Goal: Task Accomplishment & Management: Manage account settings

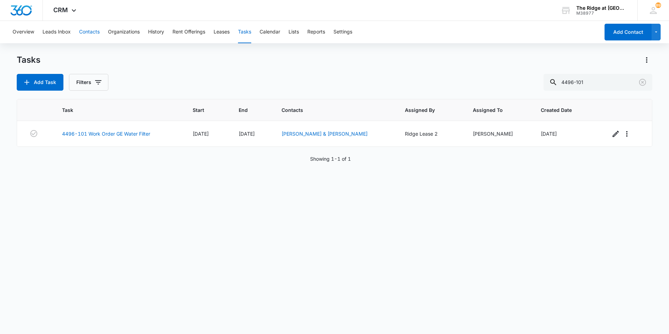
click at [91, 34] on button "Contacts" at bounding box center [89, 32] width 21 height 22
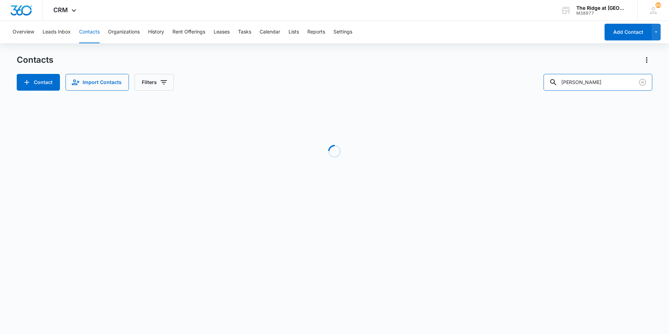
drag, startPoint x: 599, startPoint y: 83, endPoint x: 548, endPoint y: 84, distance: 51.6
click at [548, 84] on div "Contact Import Contacts Filters brent" at bounding box center [334, 82] width 635 height 17
type input "perla"
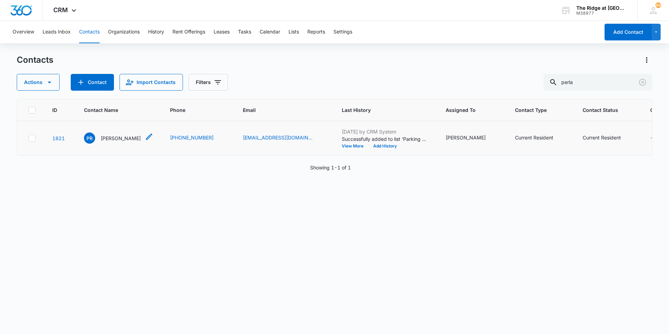
click at [101, 141] on p "Perla Ruby Madrid" at bounding box center [121, 137] width 40 height 7
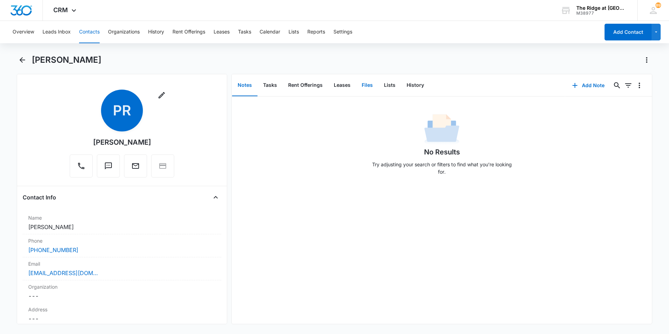
click at [361, 82] on button "Files" at bounding box center [367, 86] width 22 height 22
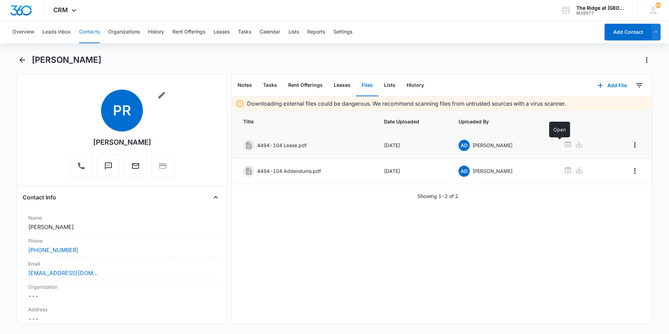
click at [565, 145] on icon at bounding box center [568, 144] width 6 height 6
click at [273, 56] on div "Perla Ruby Madrid" at bounding box center [342, 59] width 620 height 11
click at [91, 30] on button "Contacts" at bounding box center [89, 32] width 21 height 22
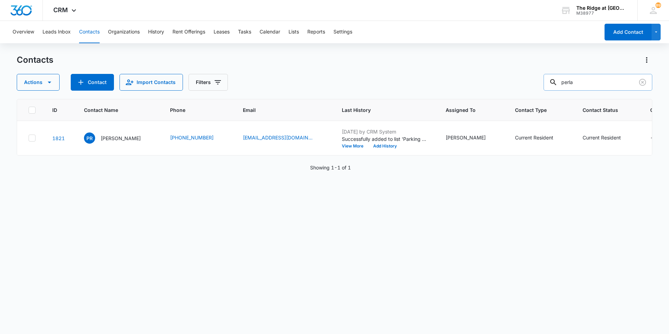
drag, startPoint x: 586, startPoint y: 82, endPoint x: 514, endPoint y: 51, distance: 78.0
click at [556, 84] on div "perla" at bounding box center [597, 82] width 109 height 17
type input "remmers"
click at [121, 136] on p "Jon Remmers" at bounding box center [121, 137] width 40 height 7
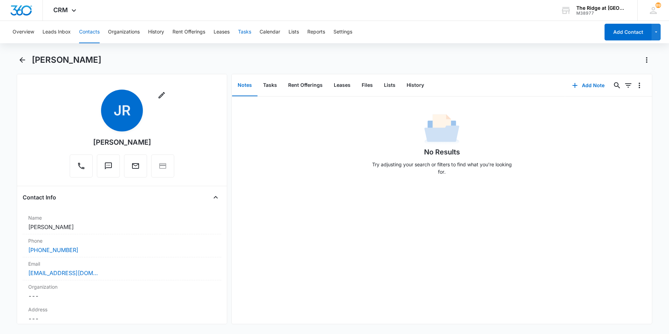
click at [250, 33] on button "Tasks" at bounding box center [244, 32] width 13 height 22
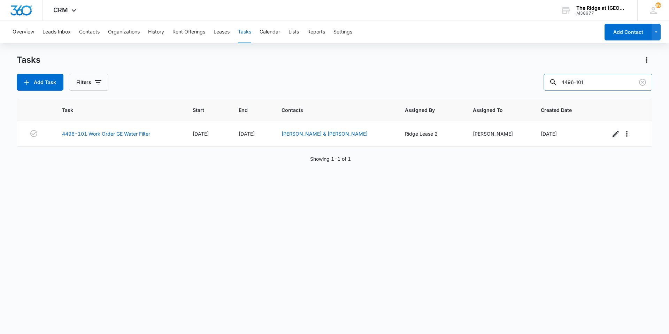
drag, startPoint x: 588, startPoint y: 83, endPoint x: 565, endPoint y: 80, distance: 23.5
click at [565, 83] on div "4496-101" at bounding box center [597, 82] width 109 height 17
type input "4324-206"
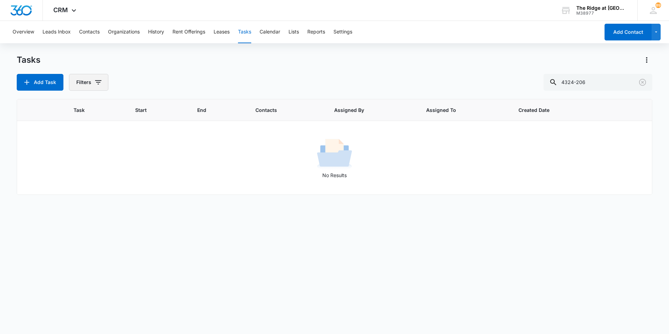
click at [98, 77] on button "Filters" at bounding box center [88, 82] width 39 height 17
click at [99, 165] on label "Complete" at bounding box center [117, 165] width 80 height 7
click at [78, 165] on input "Complete" at bounding box center [77, 165] width 0 height 0
radio input "false"
radio input "true"
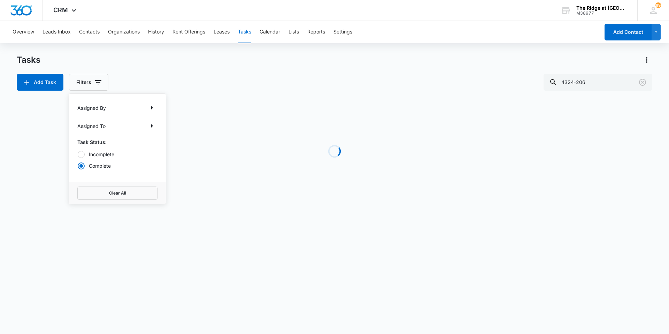
click at [153, 65] on div "Tasks" at bounding box center [334, 59] width 635 height 11
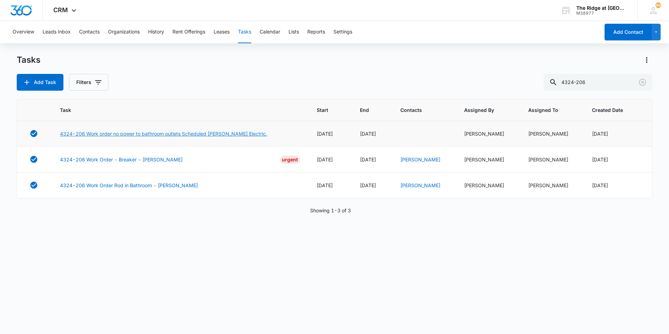
click at [121, 132] on link "4324-206 Work order no power to bathroom outlets Scheduled [PERSON_NAME] Electr…" at bounding box center [163, 133] width 207 height 7
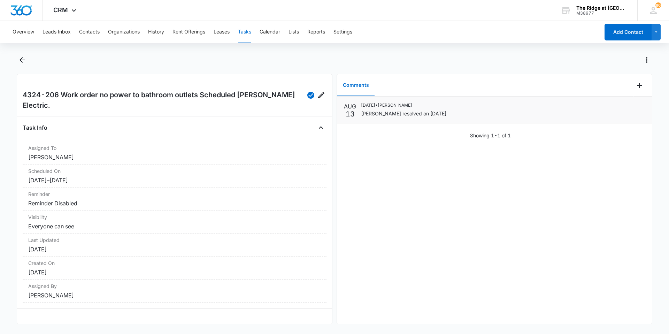
click at [404, 122] on li "[DATE] [DATE] • [PERSON_NAME] resolved on [DATE]" at bounding box center [494, 109] width 315 height 27
click at [405, 116] on p "[PERSON_NAME] resolved on [DATE]" at bounding box center [403, 113] width 85 height 7
click at [491, 123] on li "[DATE] [DATE] • [PERSON_NAME] resolved on [DATE]" at bounding box center [494, 109] width 315 height 27
